Goal: Information Seeking & Learning: Learn about a topic

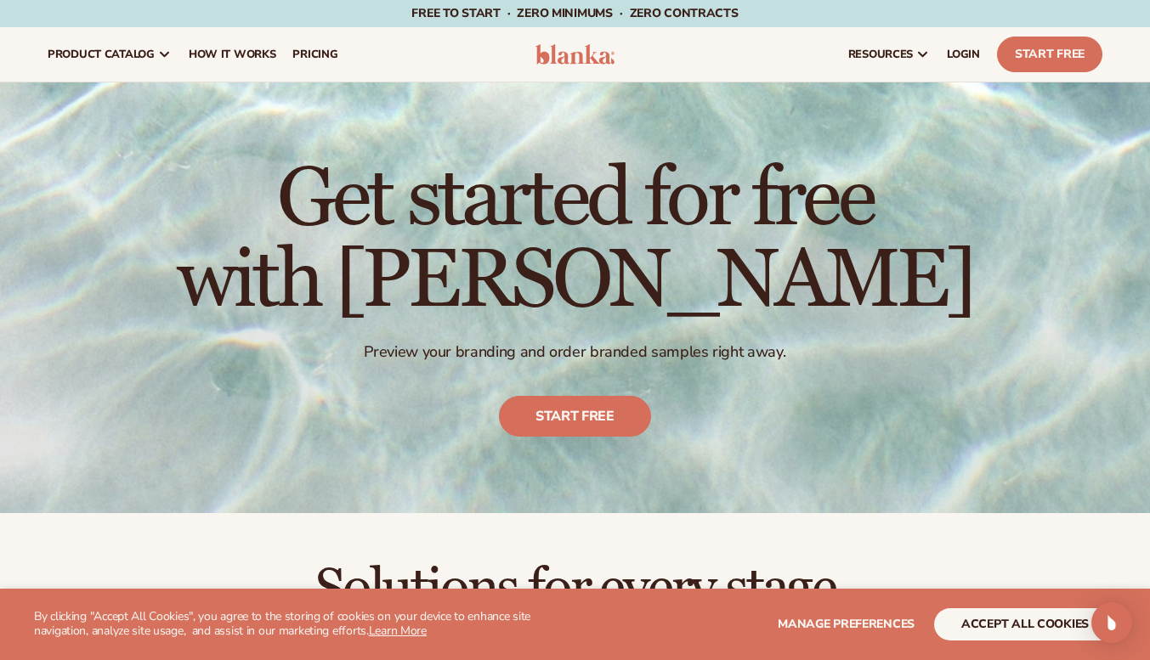
click at [976, 48] on span "LOGIN" at bounding box center [963, 55] width 33 height 14
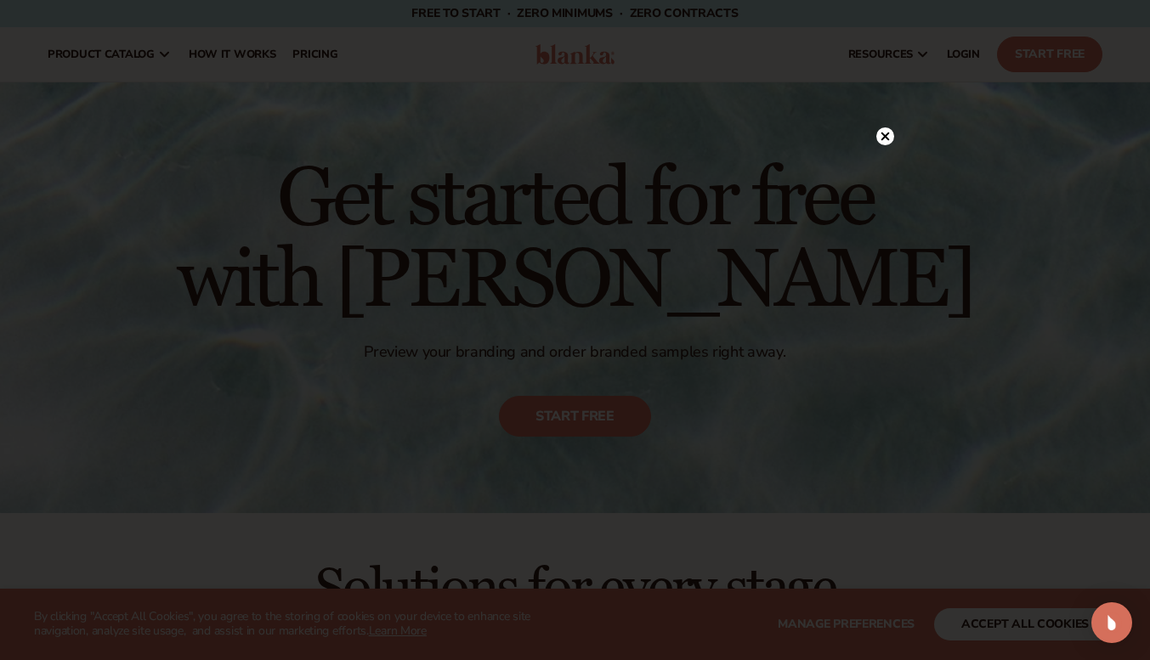
click at [886, 127] on div at bounding box center [885, 137] width 18 height 30
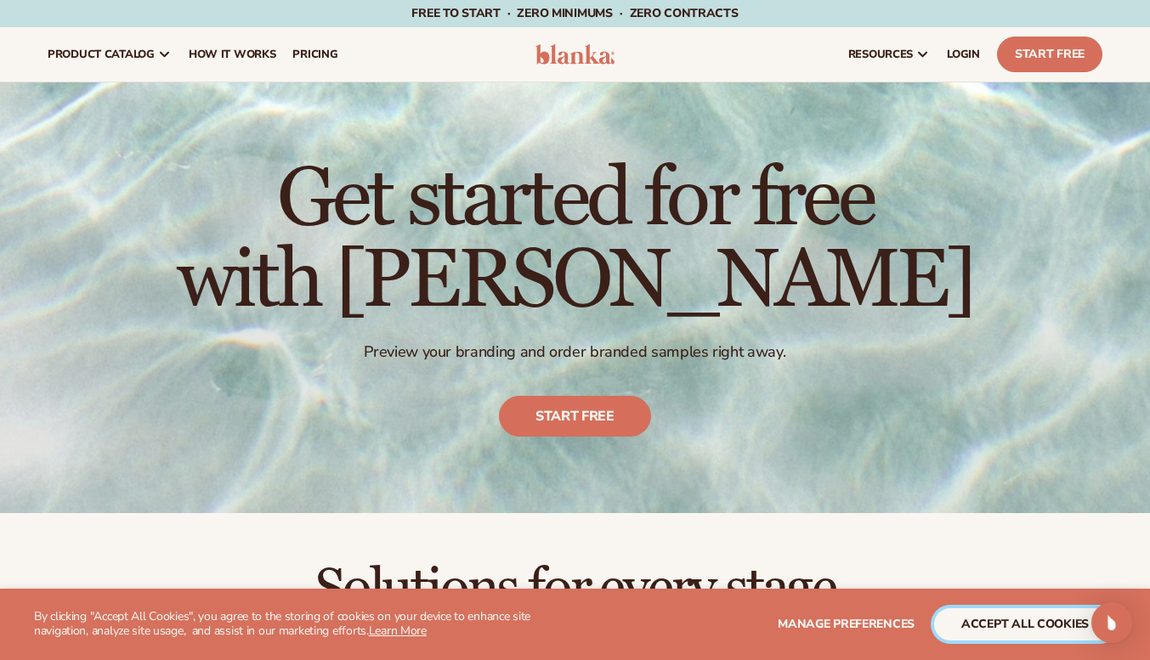
click at [1038, 619] on button "accept all cookies" at bounding box center [1025, 625] width 182 height 32
